Goal: Task Accomplishment & Management: Use online tool/utility

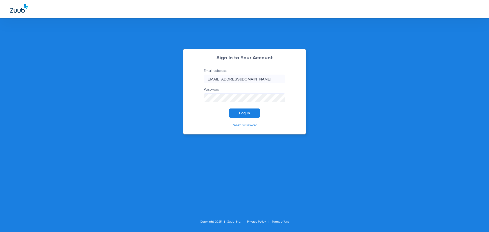
click at [239, 111] on span "Log In" at bounding box center [244, 113] width 11 height 4
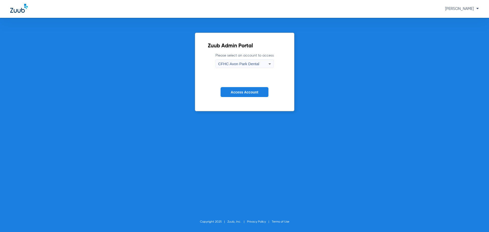
click at [268, 62] on icon at bounding box center [270, 64] width 6 height 6
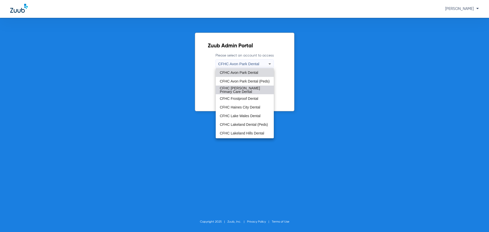
click at [251, 87] on span "CFHC [PERSON_NAME] Primary Care Dental" at bounding box center [245, 89] width 50 height 7
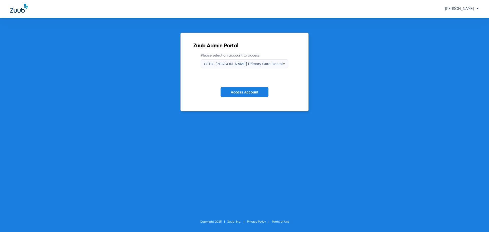
click at [250, 93] on span "Access Account" at bounding box center [245, 92] width 28 height 4
